Goal: Check status: Check status

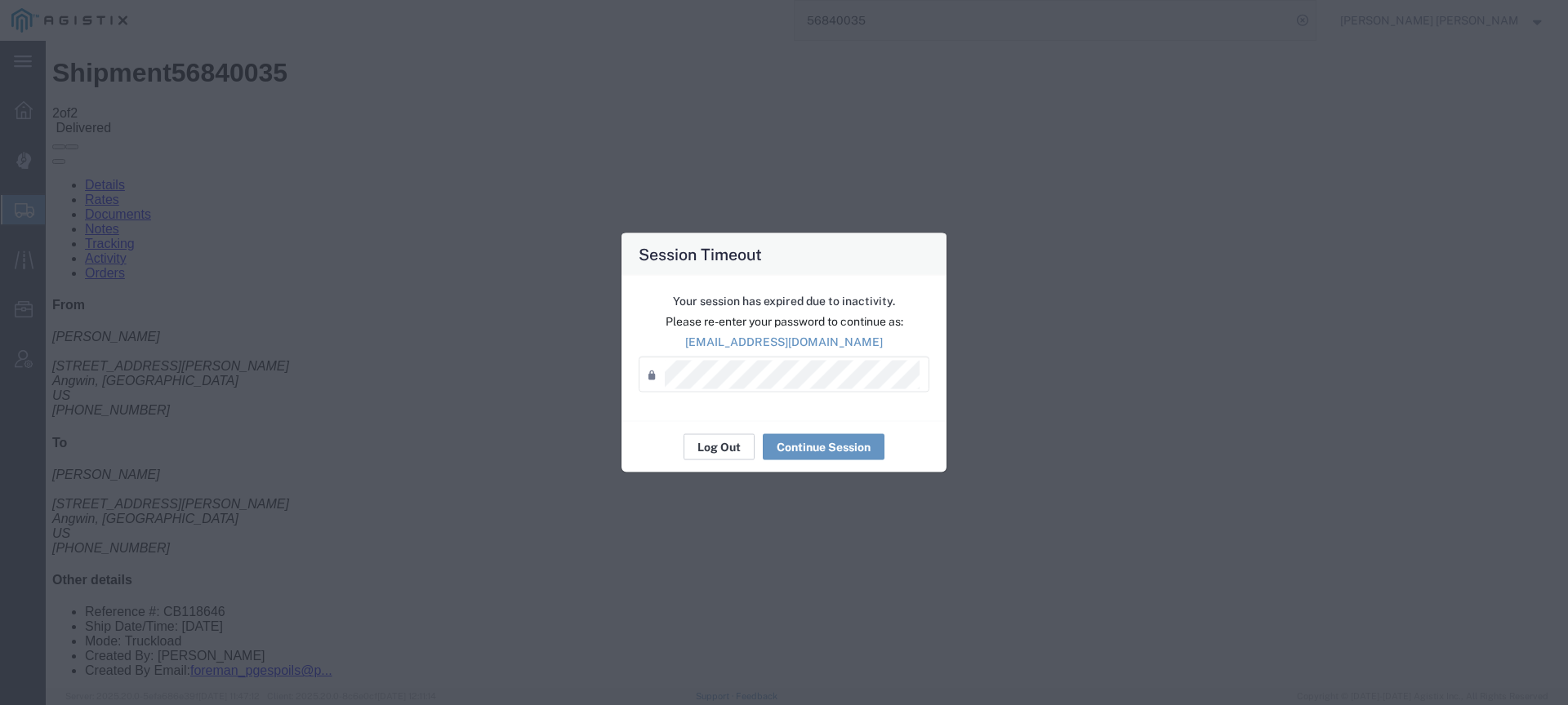
click at [713, 447] on button "Log Out" at bounding box center [719, 447] width 71 height 26
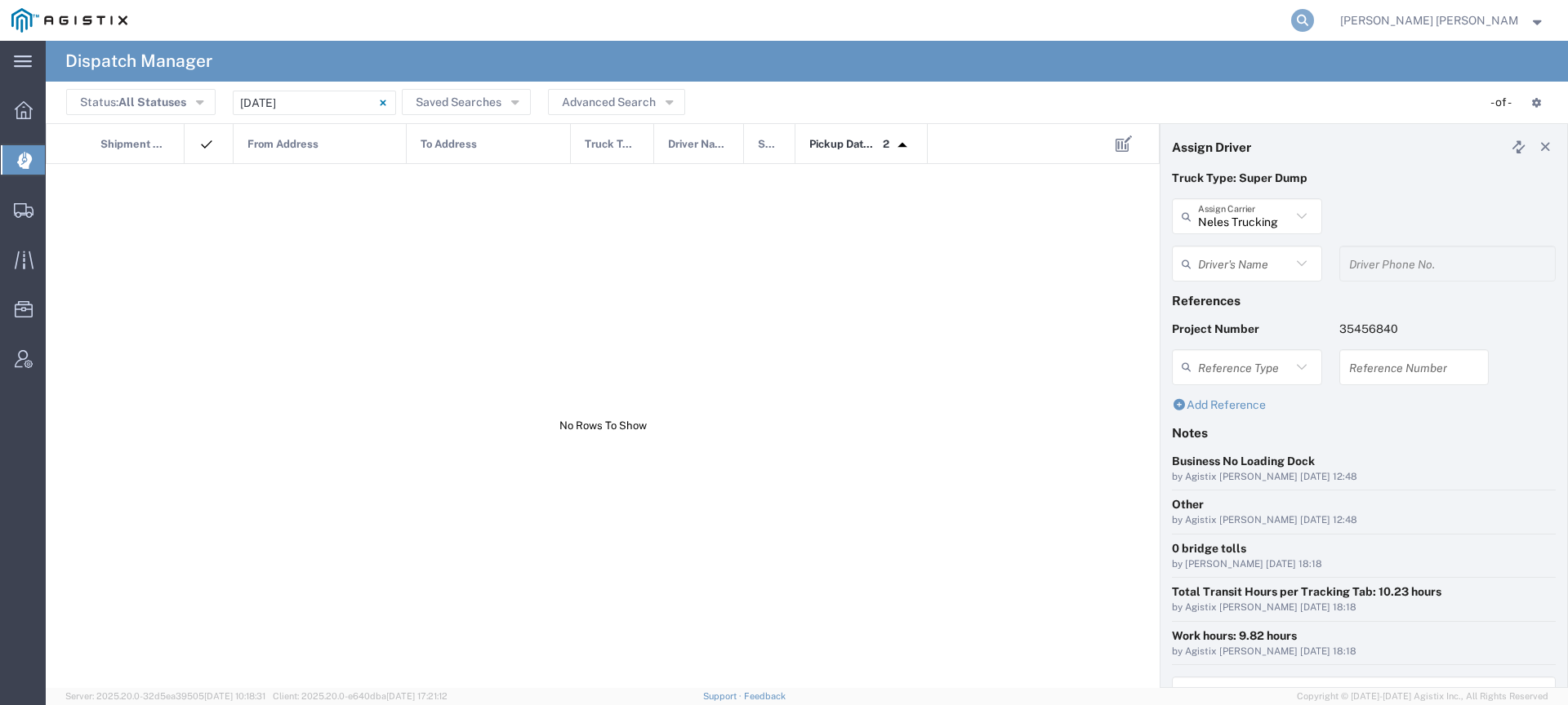
click at [1314, 15] on icon at bounding box center [1302, 20] width 23 height 23
click at [1291, 28] on input "search" at bounding box center [1042, 20] width 497 height 39
type input "[PERSON_NAME]"
type input "7075962293"
paste input "56983616"
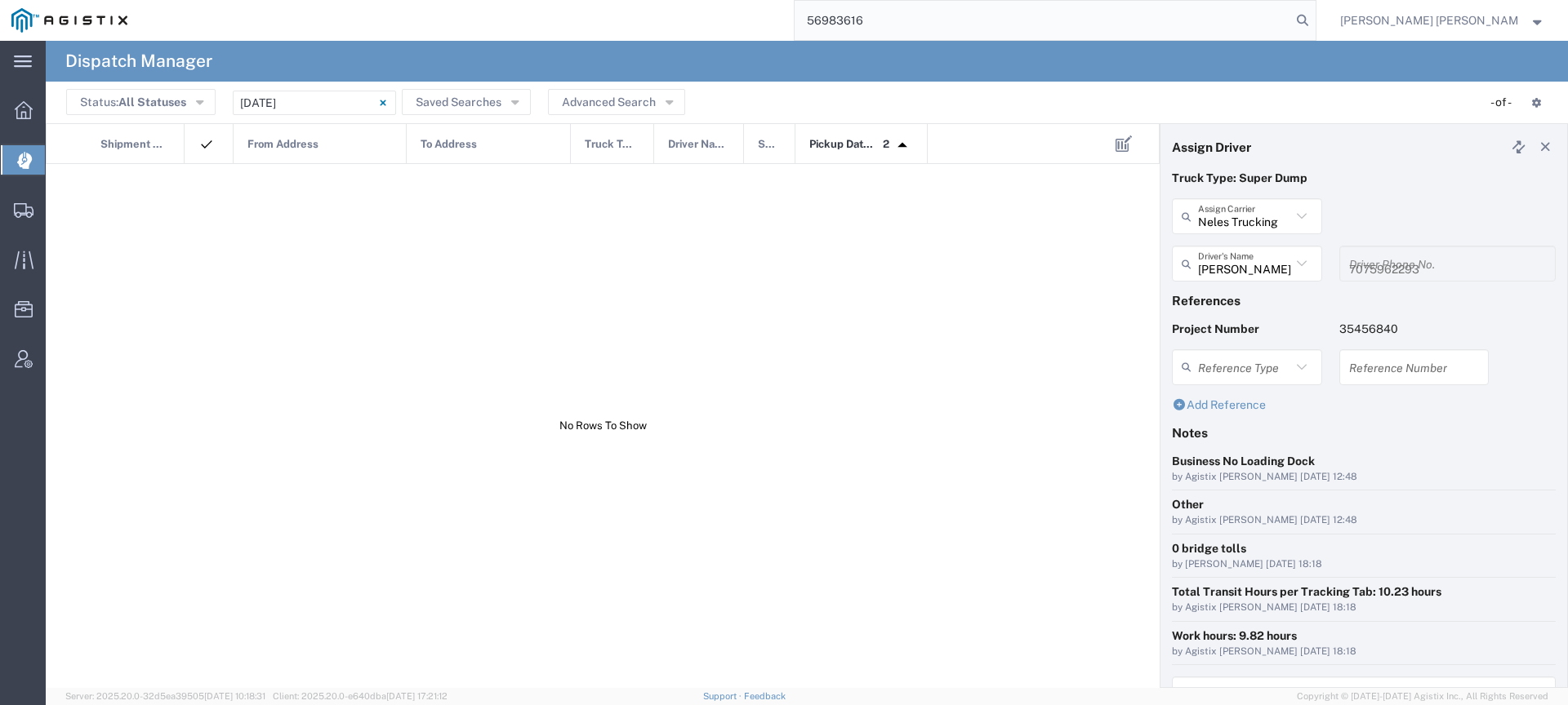
type input "56983616"
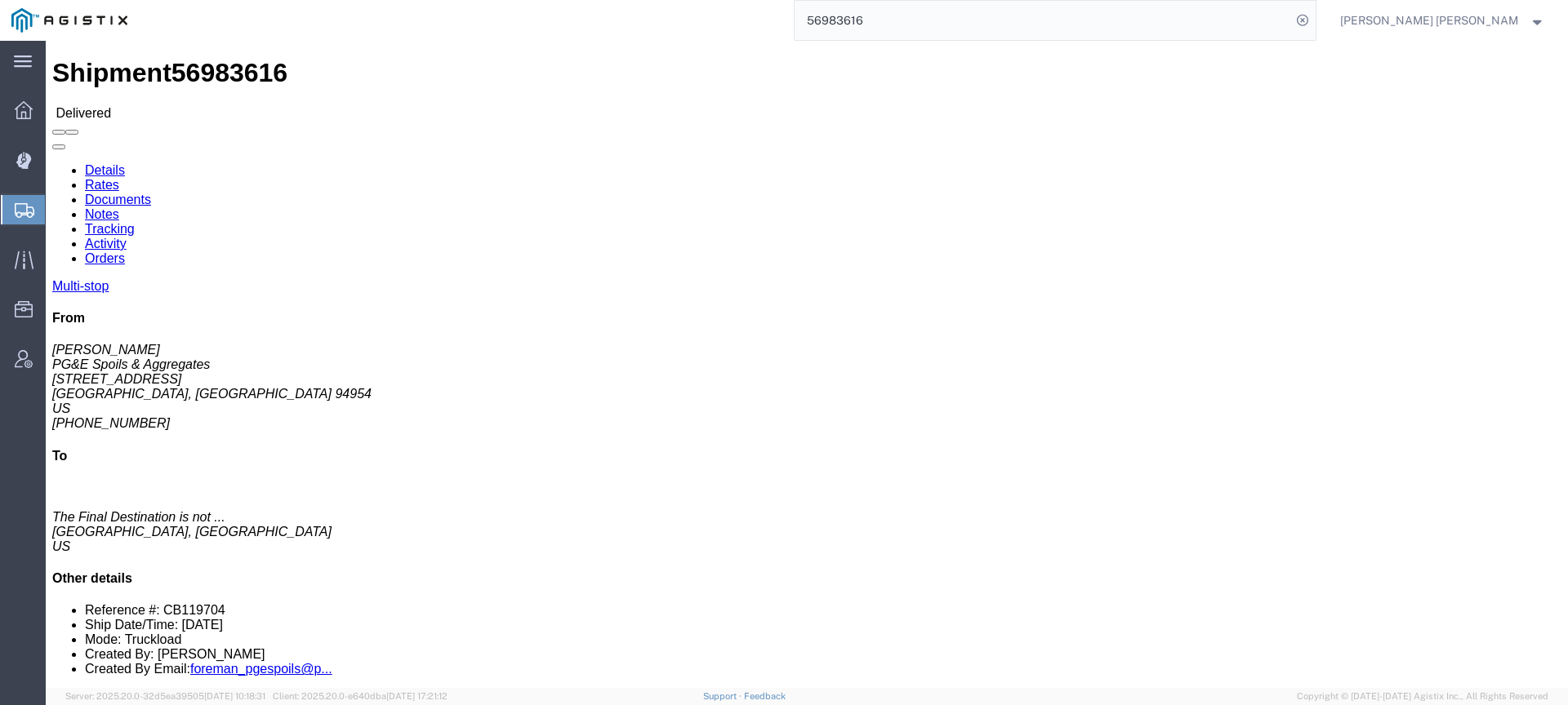
click link "Documents"
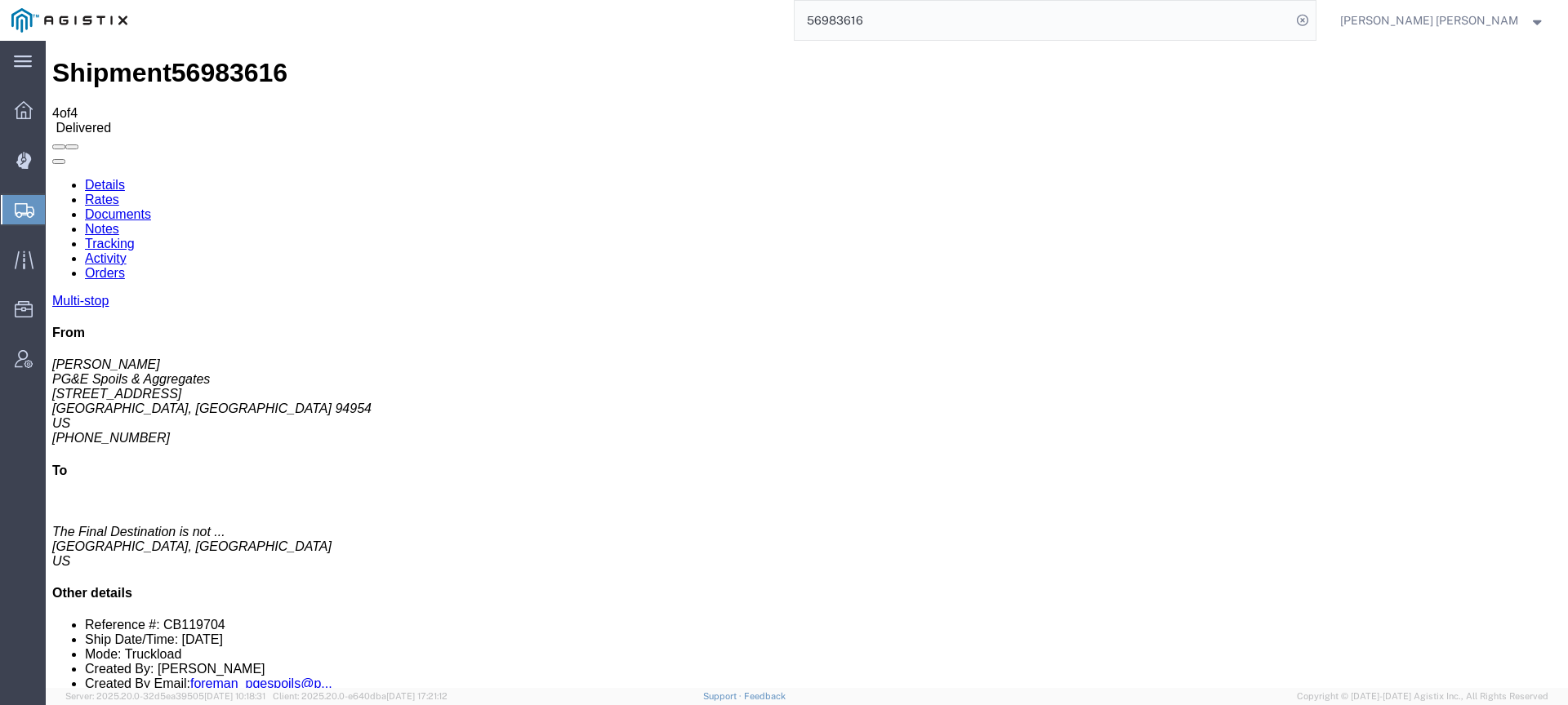
checkbox input "true"
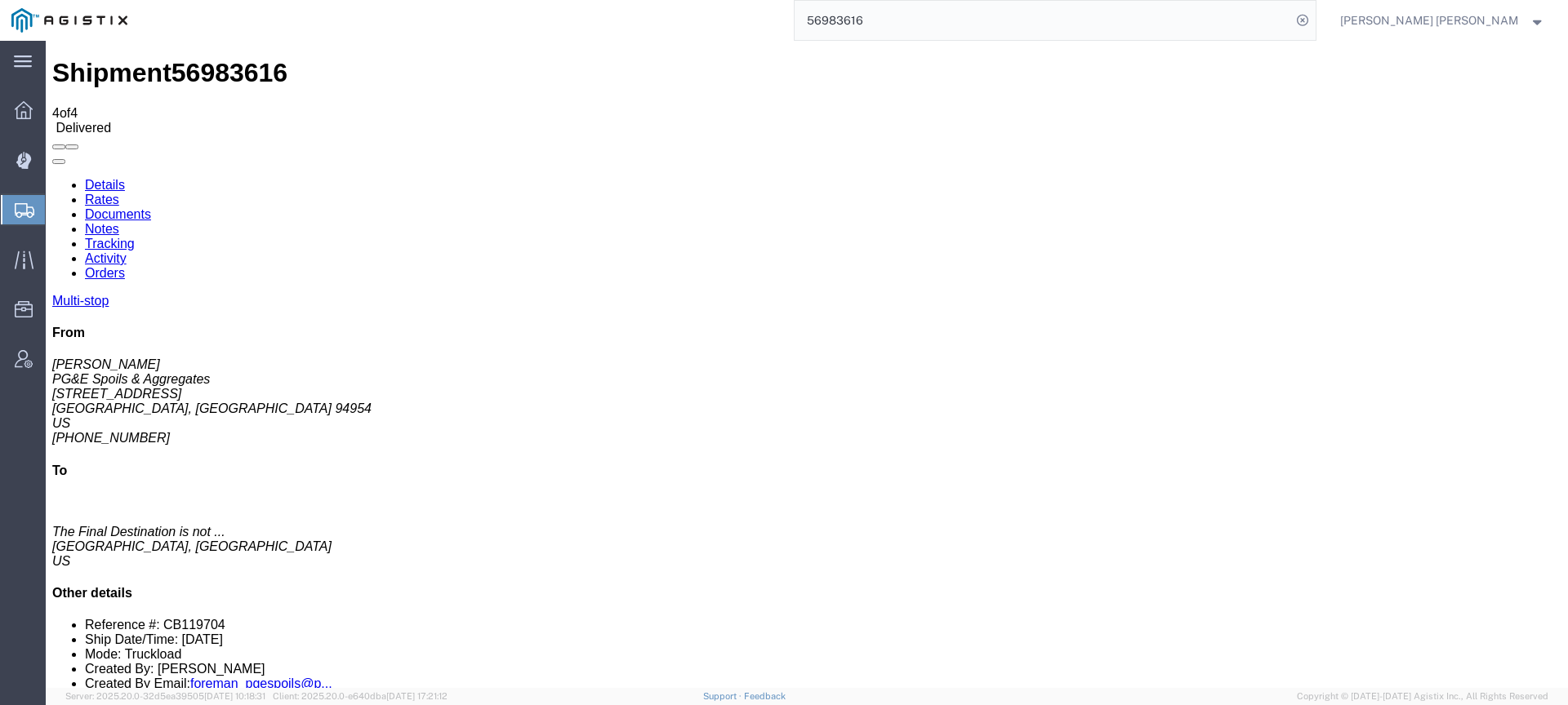
checkbox input "true"
click at [135, 237] on link "Tracking" at bounding box center [110, 244] width 50 height 14
click at [1314, 20] on icon at bounding box center [1302, 20] width 23 height 23
click at [1317, 22] on form at bounding box center [1303, 20] width 26 height 41
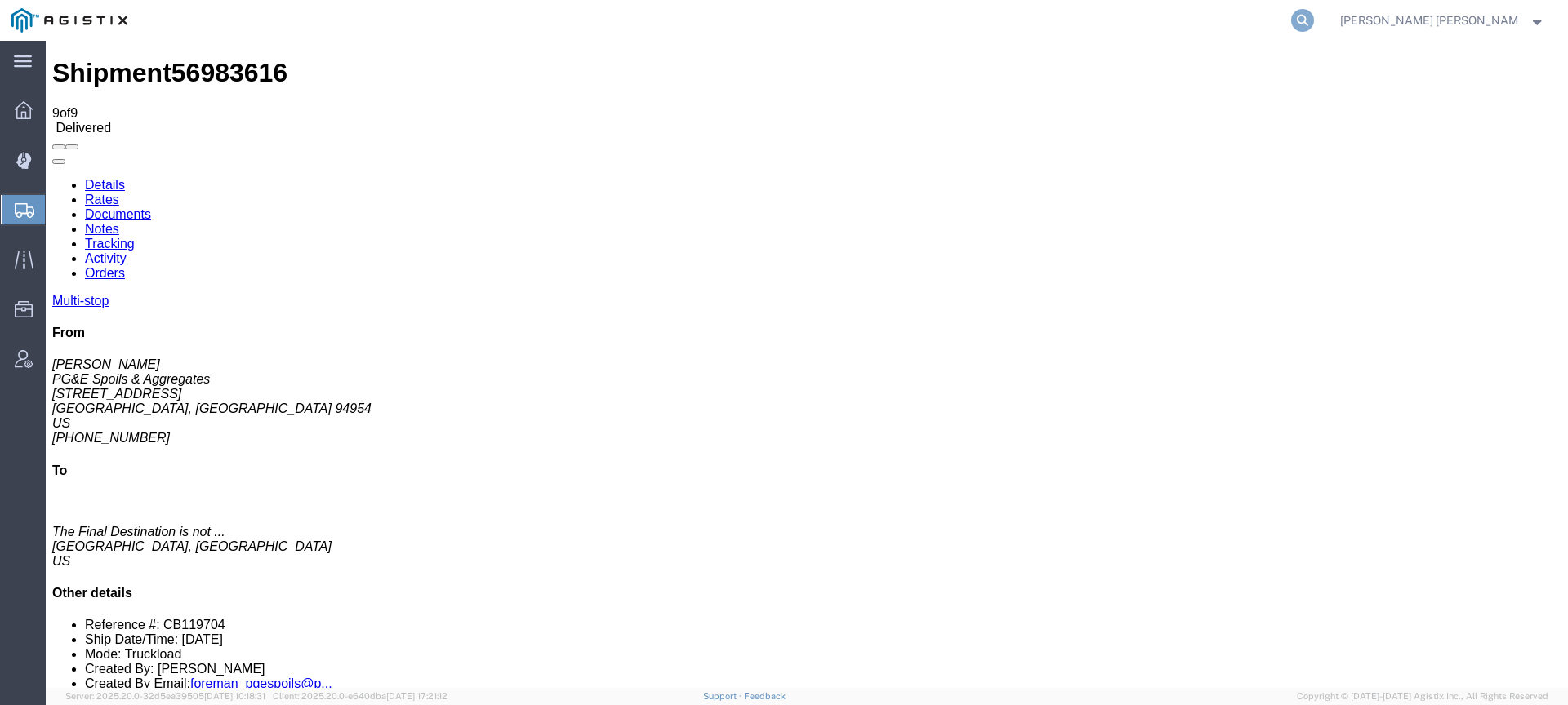
click at [1314, 21] on icon at bounding box center [1302, 20] width 23 height 23
click at [1291, 20] on input "search" at bounding box center [1042, 20] width 497 height 39
paste input "56999141"
type input "56999141"
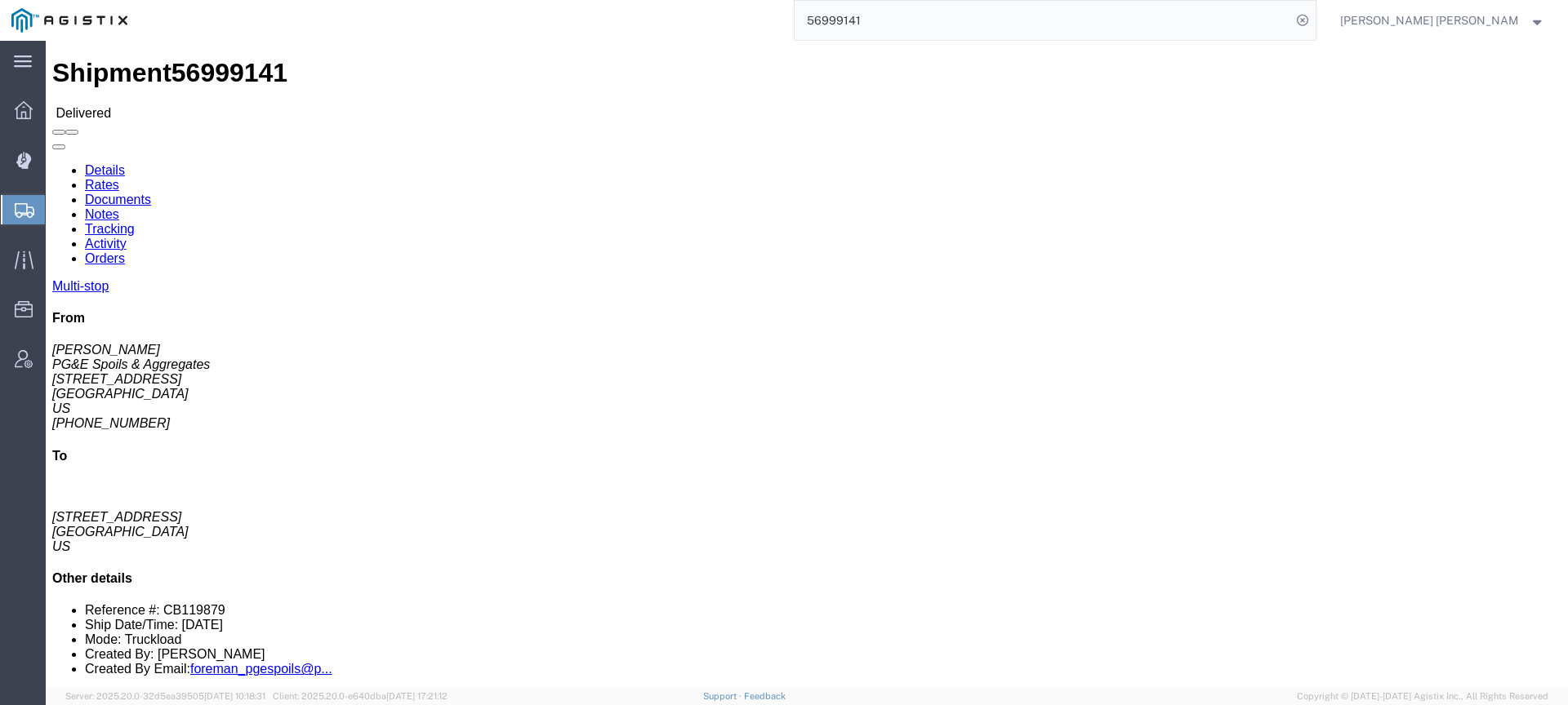
click link "Documents"
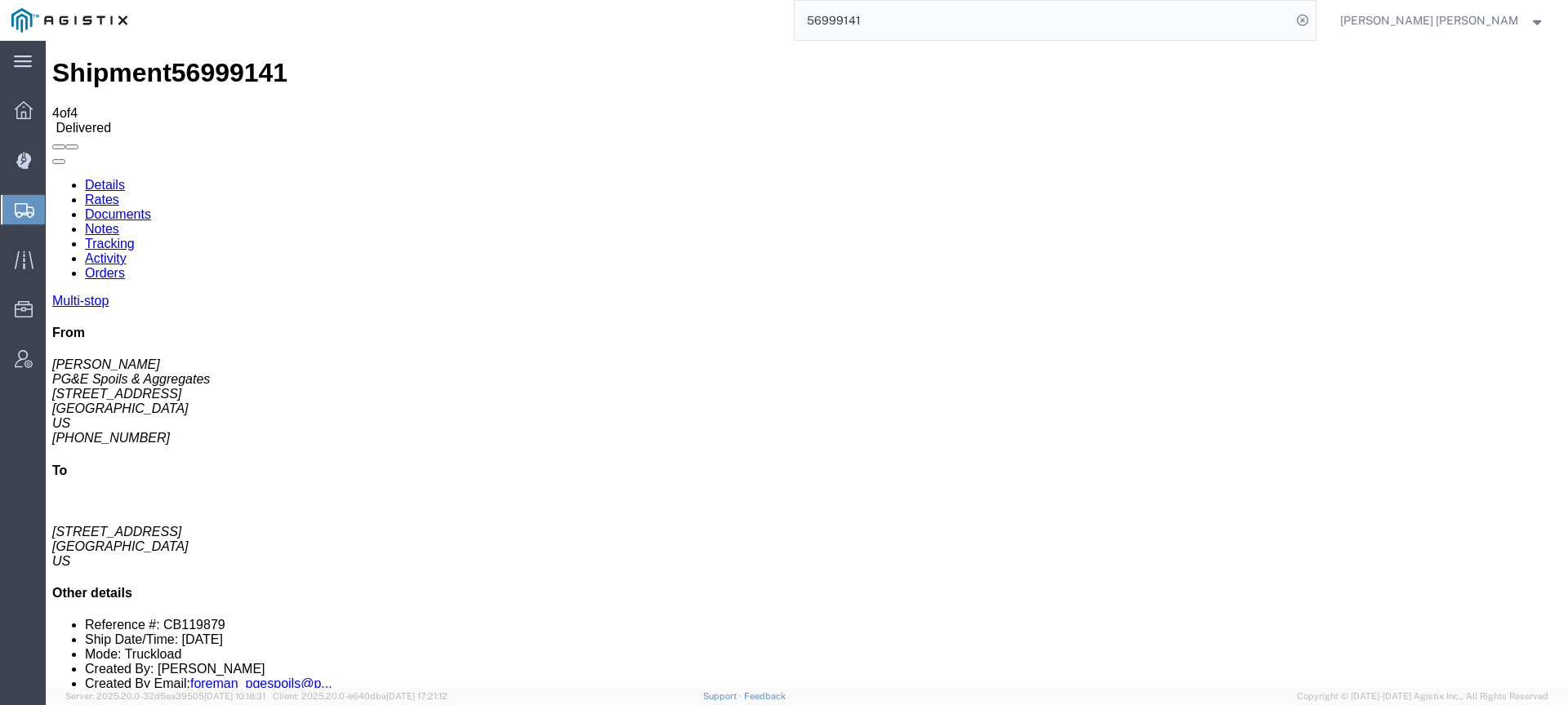
click at [135, 237] on link "Tracking" at bounding box center [110, 244] width 50 height 14
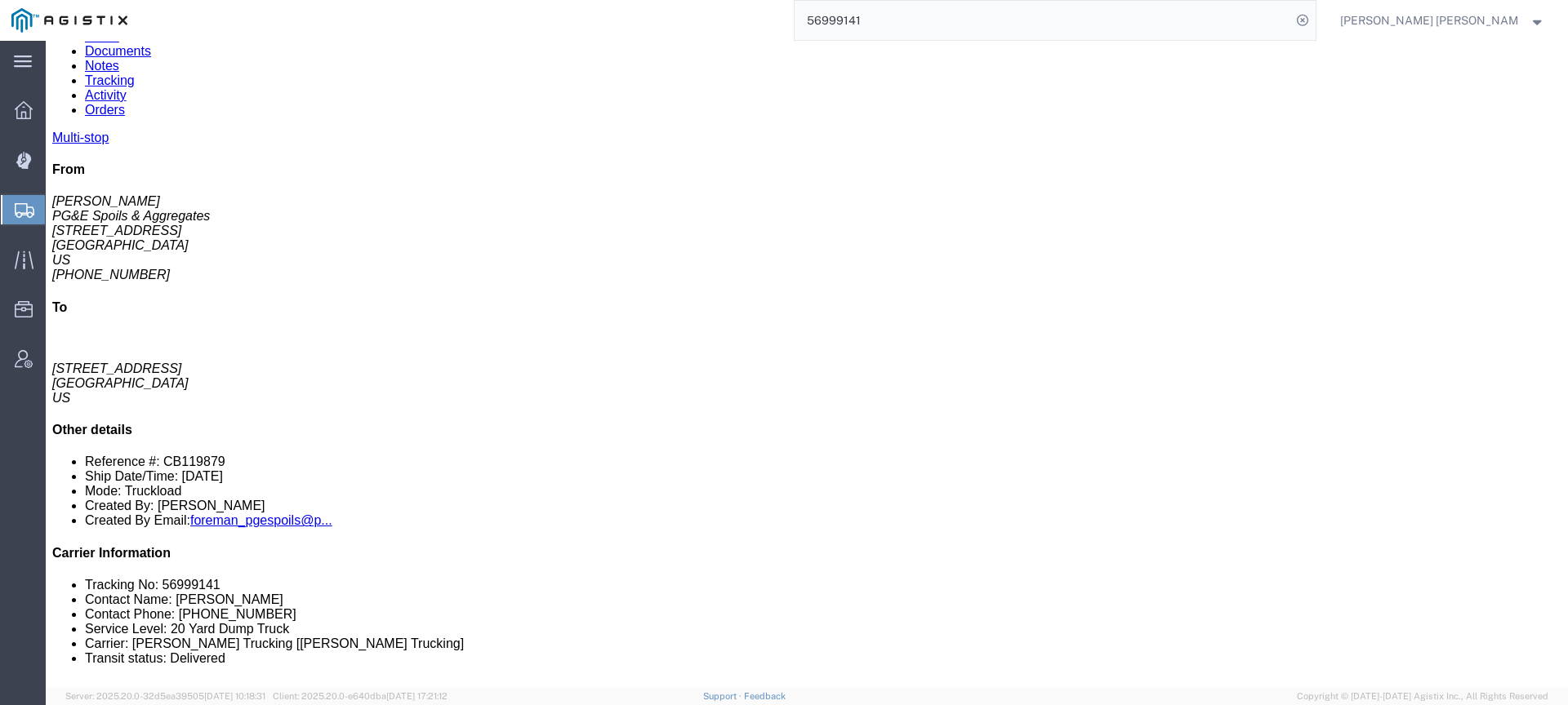
scroll to position [166, 0]
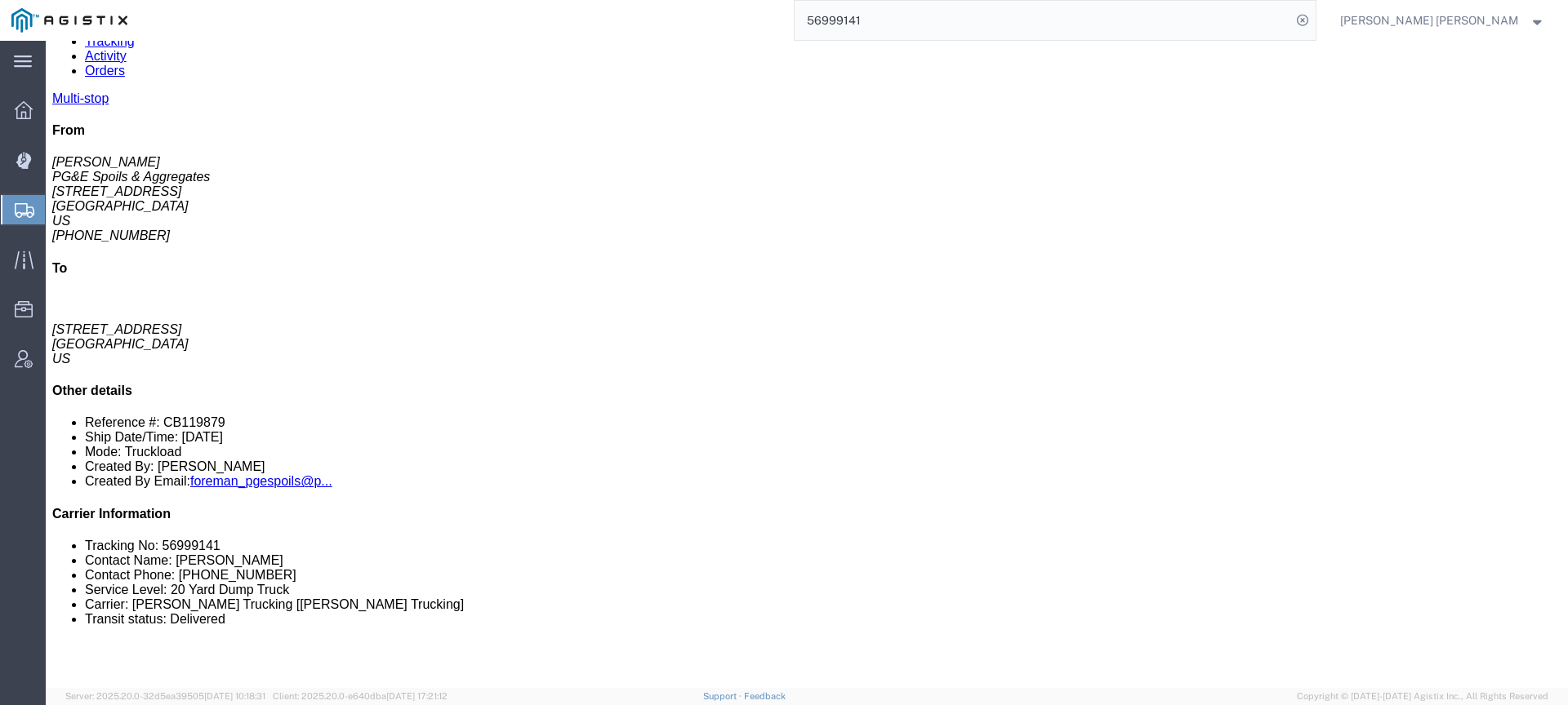
scroll to position [196, 0]
